Goal: Transaction & Acquisition: Purchase product/service

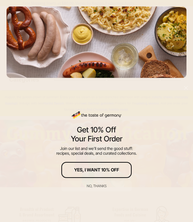
click at [101, 187] on div "No, thanks" at bounding box center [97, 187] width 20 height 4
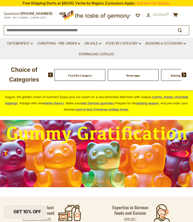
click at [71, 42] on link "Christmas - PRE-ORDER dropdown_arrow" at bounding box center [58, 44] width 43 height 6
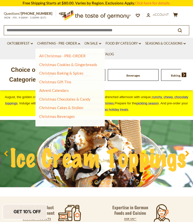
click at [63, 90] on link "Advent Calendars" at bounding box center [54, 90] width 30 height 5
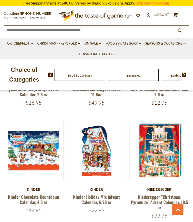
scroll to position [138, 0]
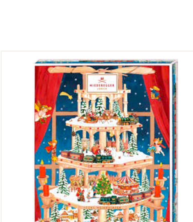
click at [142, 69] on button "Quick View" at bounding box center [159, 74] width 34 height 11
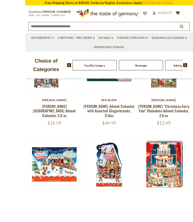
scroll to position [133, 0]
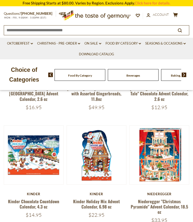
click at [160, 85] on button "Quick View" at bounding box center [159, 78] width 34 height 11
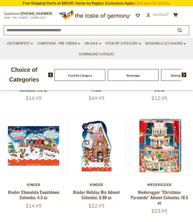
scroll to position [142, 0]
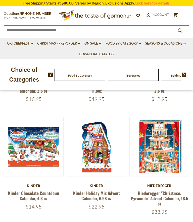
click at [73, 43] on link "Christmas - PRE-ORDER dropdown_arrow" at bounding box center [58, 44] width 43 height 6
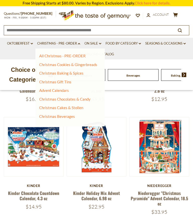
click at [89, 64] on link "Christmas Cookies & Gingerbreads" at bounding box center [68, 64] width 58 height 5
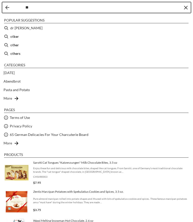
type input "*"
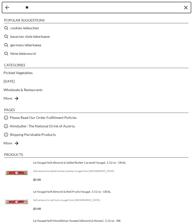
type input "***"
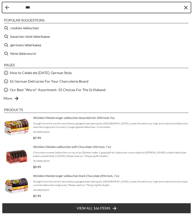
click at [16, 29] on li "cookies lebkuchen" at bounding box center [96, 28] width 189 height 9
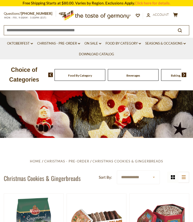
type input "**********"
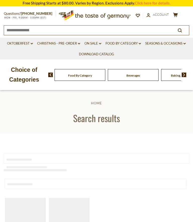
type input "**********"
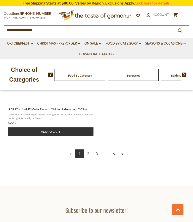
scroll to position [715, 0]
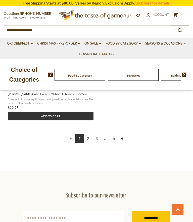
click at [88, 141] on link "2" at bounding box center [88, 139] width 9 height 9
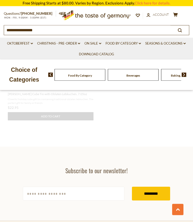
scroll to position [629, 0]
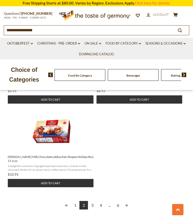
scroll to position [665, 0]
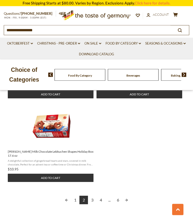
click at [94, 196] on link "3" at bounding box center [92, 200] width 9 height 9
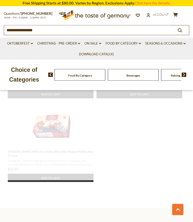
scroll to position [608, 0]
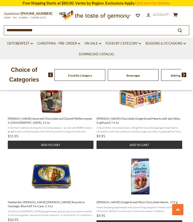
scroll to position [535, 0]
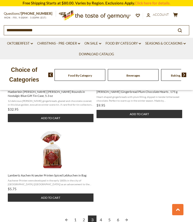
click at [103, 218] on link "4" at bounding box center [100, 220] width 9 height 9
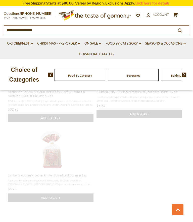
scroll to position [575, 0]
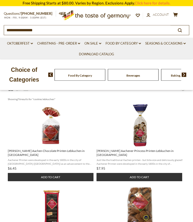
scroll to position [84, 0]
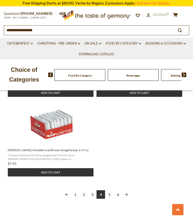
click at [109, 191] on link "5" at bounding box center [109, 195] width 9 height 9
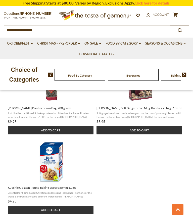
scroll to position [621, 0]
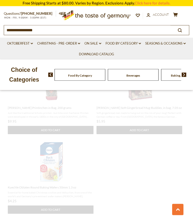
scroll to position [563, 0]
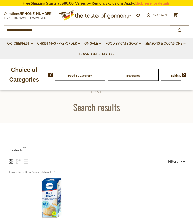
scroll to position [11, 0]
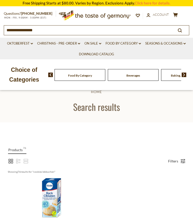
click at [91, 75] on div "Beverages" at bounding box center [79, 75] width 51 height 12
click at [183, 75] on img at bounding box center [183, 75] width 5 height 5
click at [184, 73] on img at bounding box center [183, 75] width 5 height 5
click at [186, 72] on div "Food By Category Beverages Baking, Cakes, Desserts Breads Candy Cereal Cookies …" at bounding box center [120, 75] width 144 height 12
click at [182, 73] on img at bounding box center [183, 75] width 5 height 5
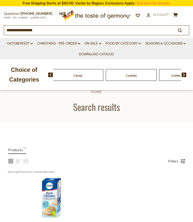
click at [183, 73] on img at bounding box center [183, 75] width 5 height 5
click at [184, 73] on img at bounding box center [183, 75] width 5 height 5
click at [186, 73] on img at bounding box center [183, 75] width 5 height 5
click at [185, 73] on img at bounding box center [183, 75] width 5 height 5
click at [186, 72] on div "Food By Category Beverages Baking, Cakes, Desserts Breads Candy Cereal Cookies …" at bounding box center [120, 75] width 144 height 12
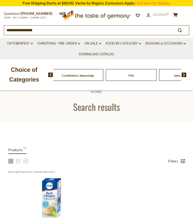
click at [69, 42] on link "Christmas - PRE-ORDER dropdown_arrow" at bounding box center [58, 44] width 43 height 6
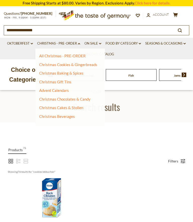
click at [87, 65] on link "Christmas Cookies & Gingerbreads" at bounding box center [68, 64] width 58 height 5
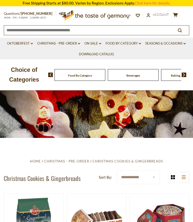
click at [171, 43] on link "Seasons & Occasions dropdown_arrow" at bounding box center [165, 44] width 40 height 6
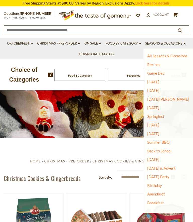
click at [135, 43] on link "Food By Category dropdown_arrow" at bounding box center [122, 44] width 35 height 6
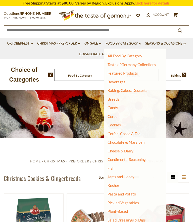
click at [141, 64] on link "Taste of Germany Collections" at bounding box center [131, 64] width 48 height 5
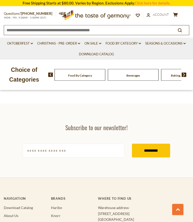
scroll to position [1564, 0]
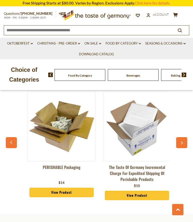
scroll to position [1453, 0]
